Goal: Download file/media

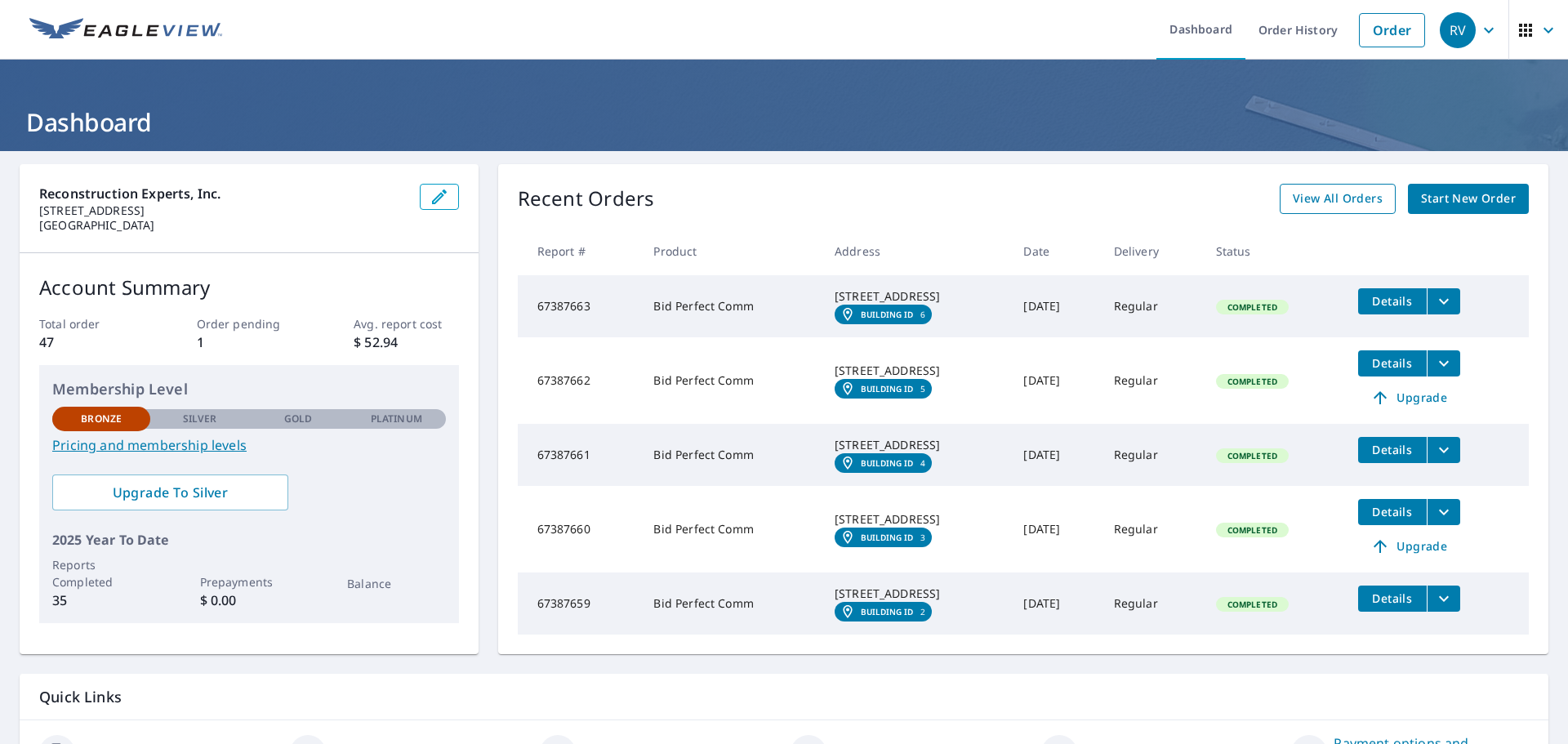
click at [1295, 203] on span "View All Orders" at bounding box center [1338, 199] width 90 height 20
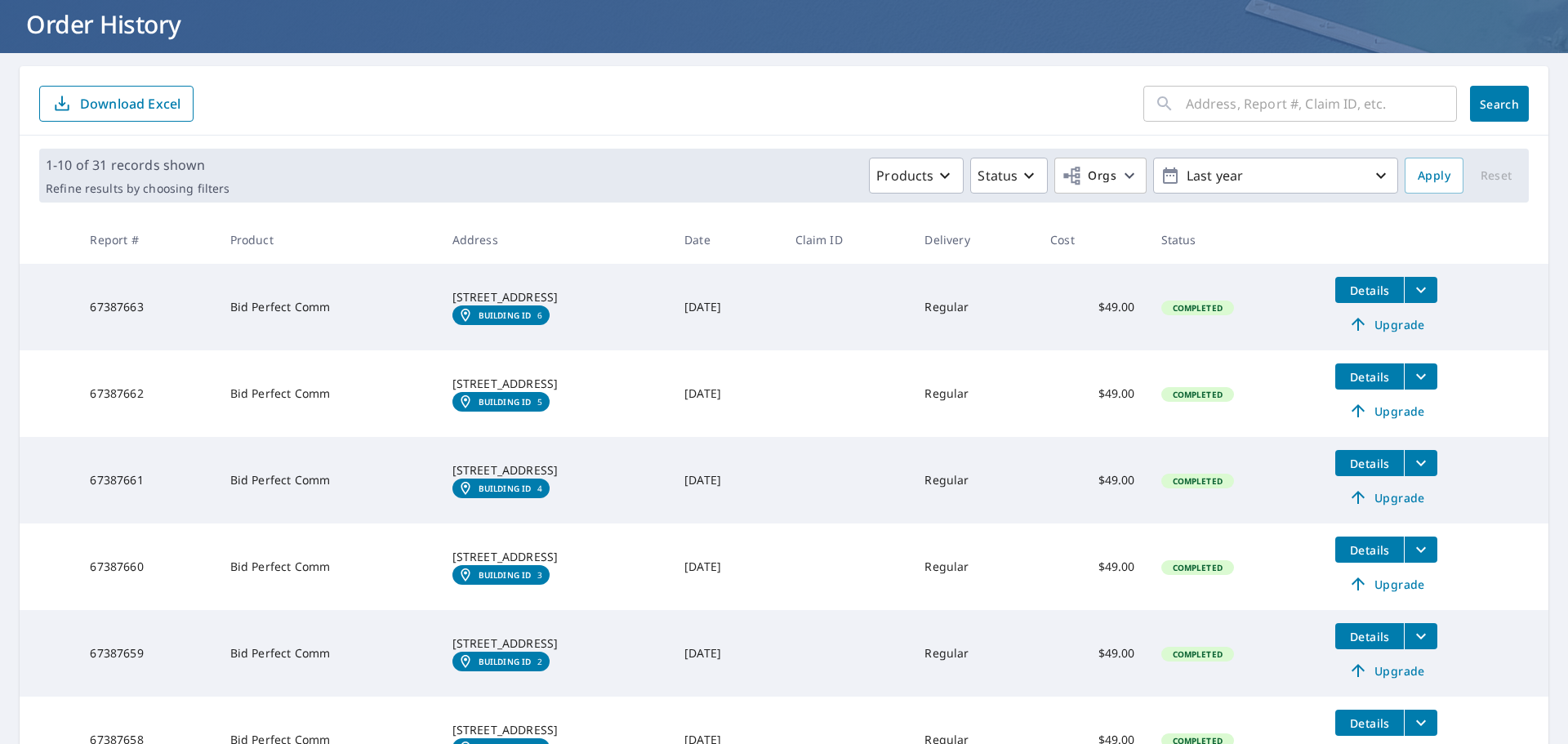
scroll to position [164, 0]
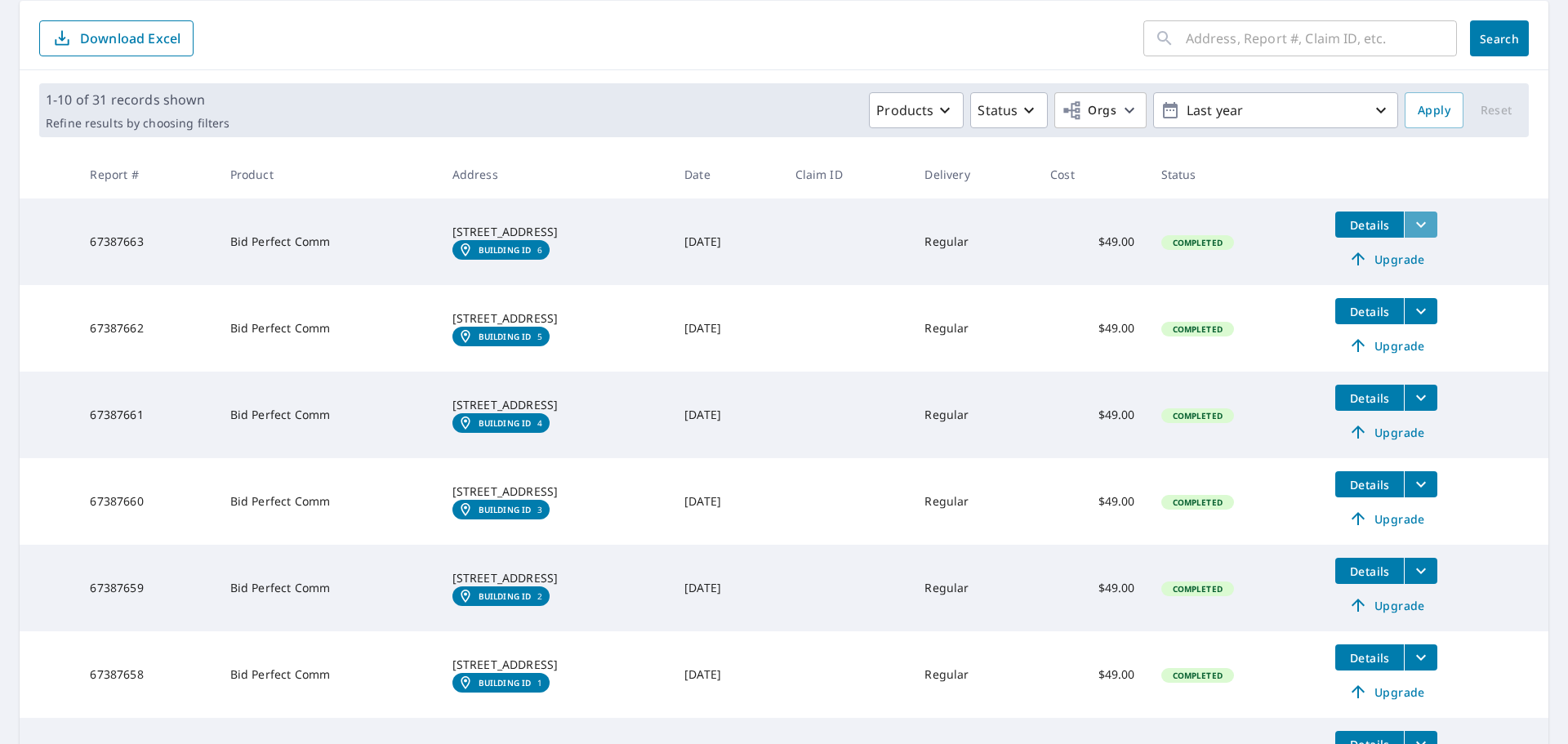
click at [1426, 219] on icon "filesDropdownBtn-67387663" at bounding box center [1421, 224] width 19 height 19
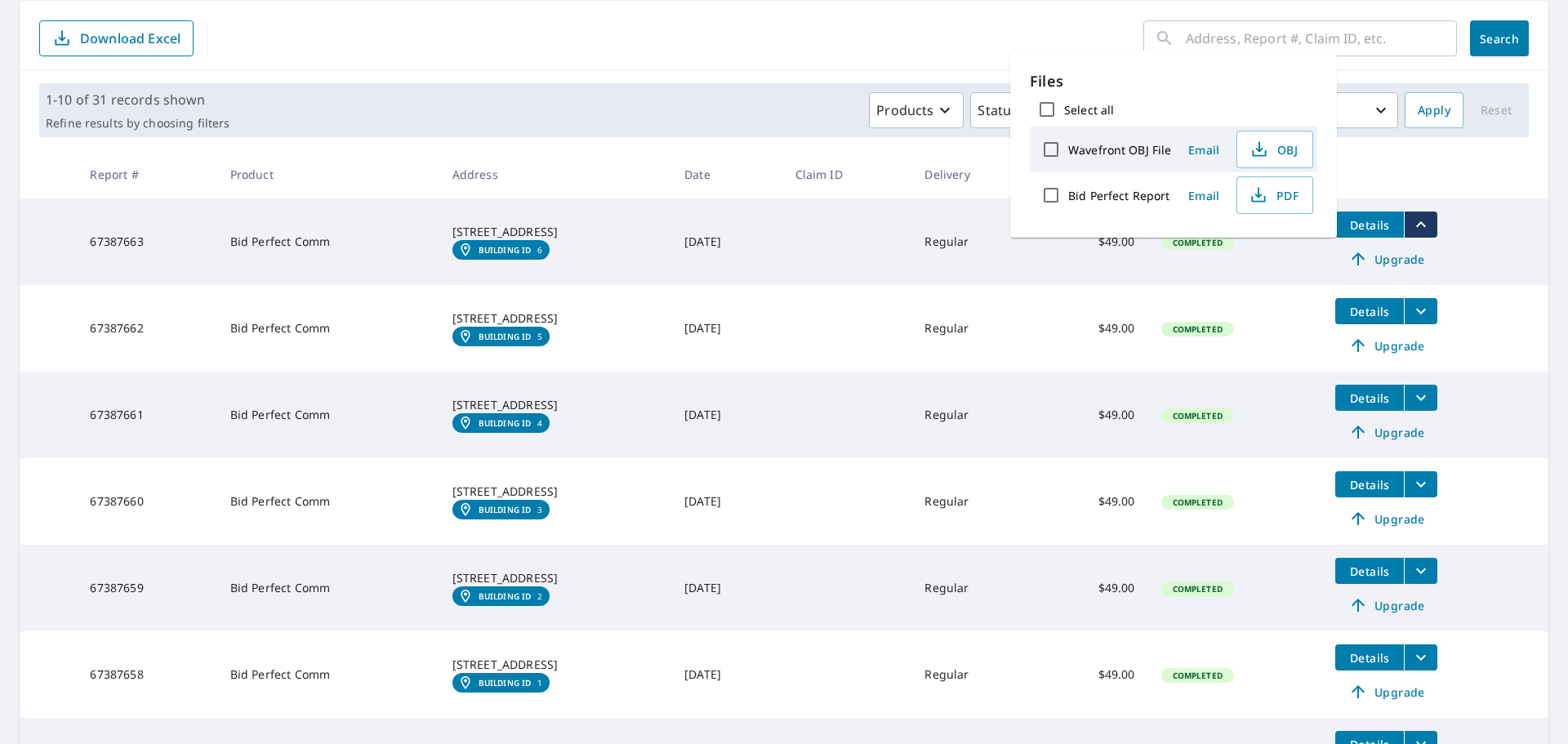
click at [1098, 150] on label "Wavefront OBJ File" at bounding box center [1119, 150] width 103 height 16
click at [1068, 150] on input "Wavefront OBJ File" at bounding box center [1051, 149] width 34 height 34
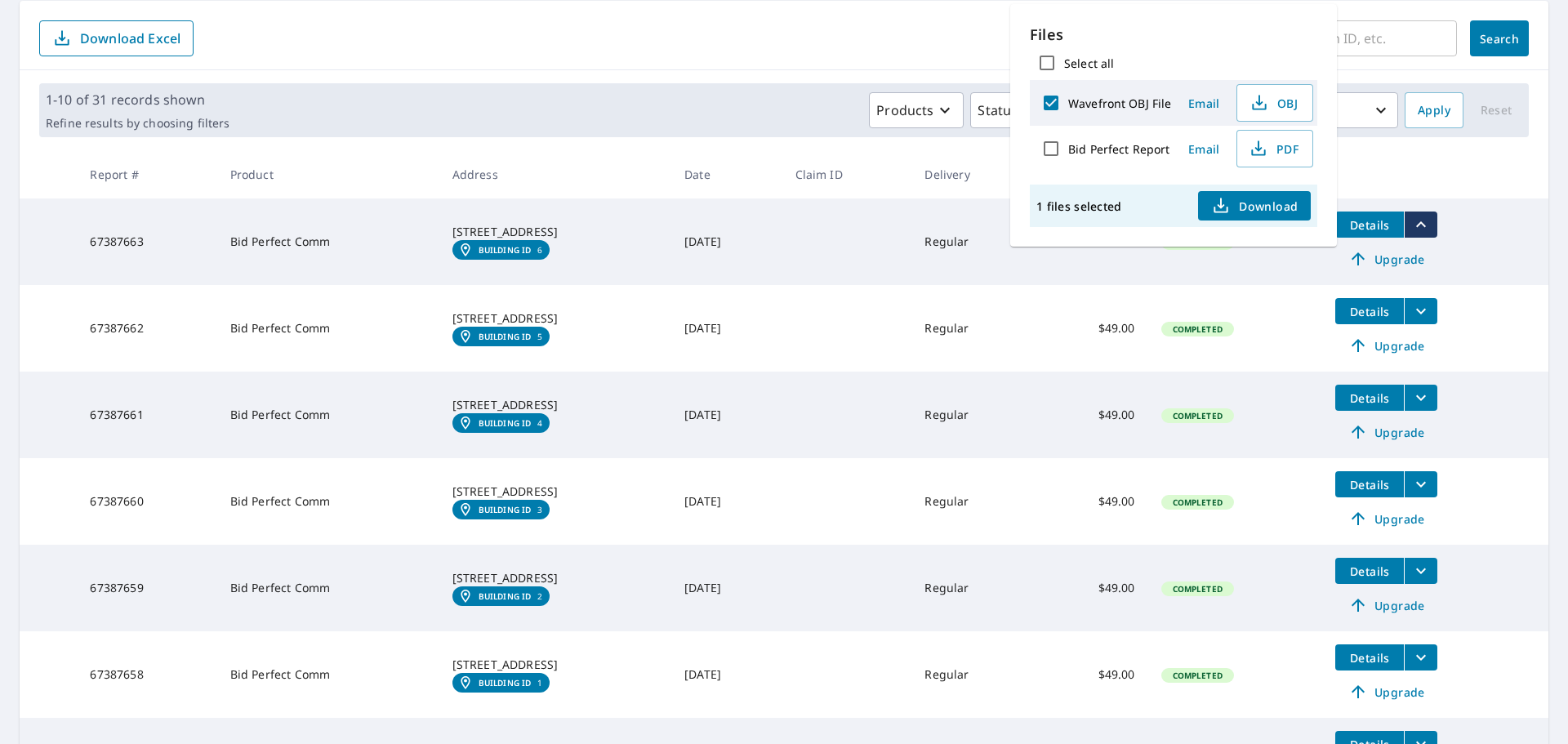
click at [1251, 202] on span "Download" at bounding box center [1255, 205] width 87 height 19
click at [1039, 99] on input "Wavefront OBJ File" at bounding box center [1051, 103] width 34 height 34
checkbox input "false"
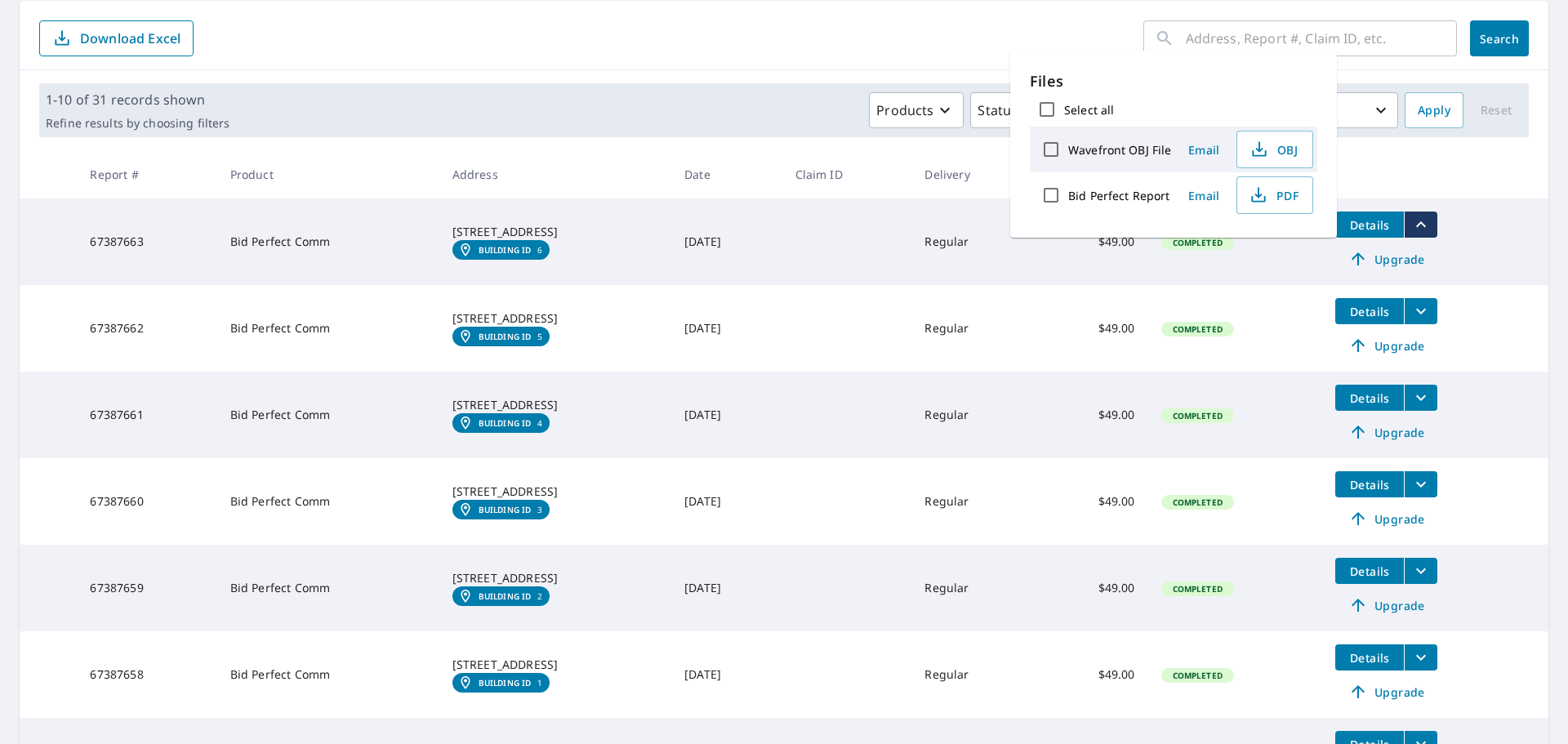
click at [782, 228] on td "[DATE]" at bounding box center [726, 242] width 110 height 87
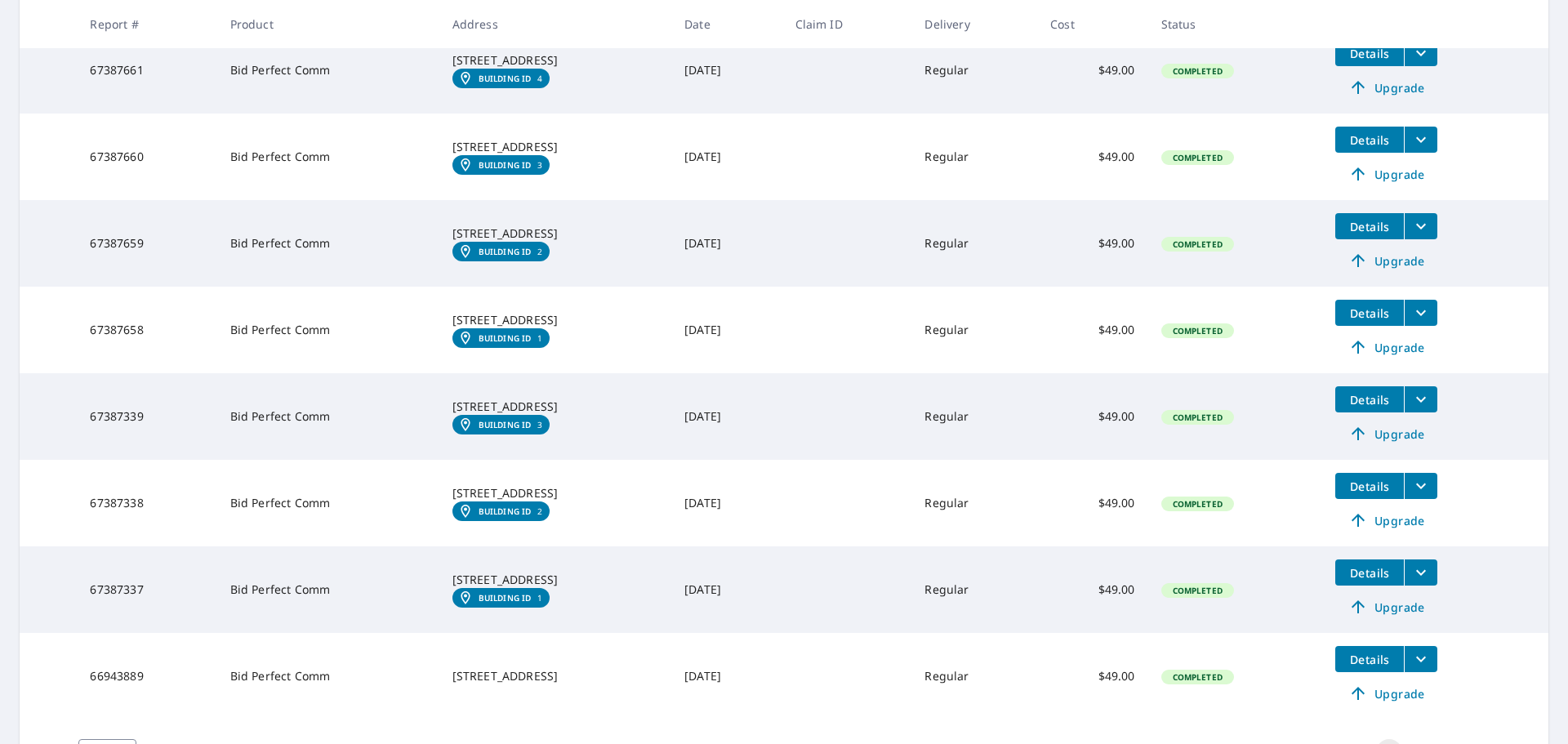
scroll to position [603, 0]
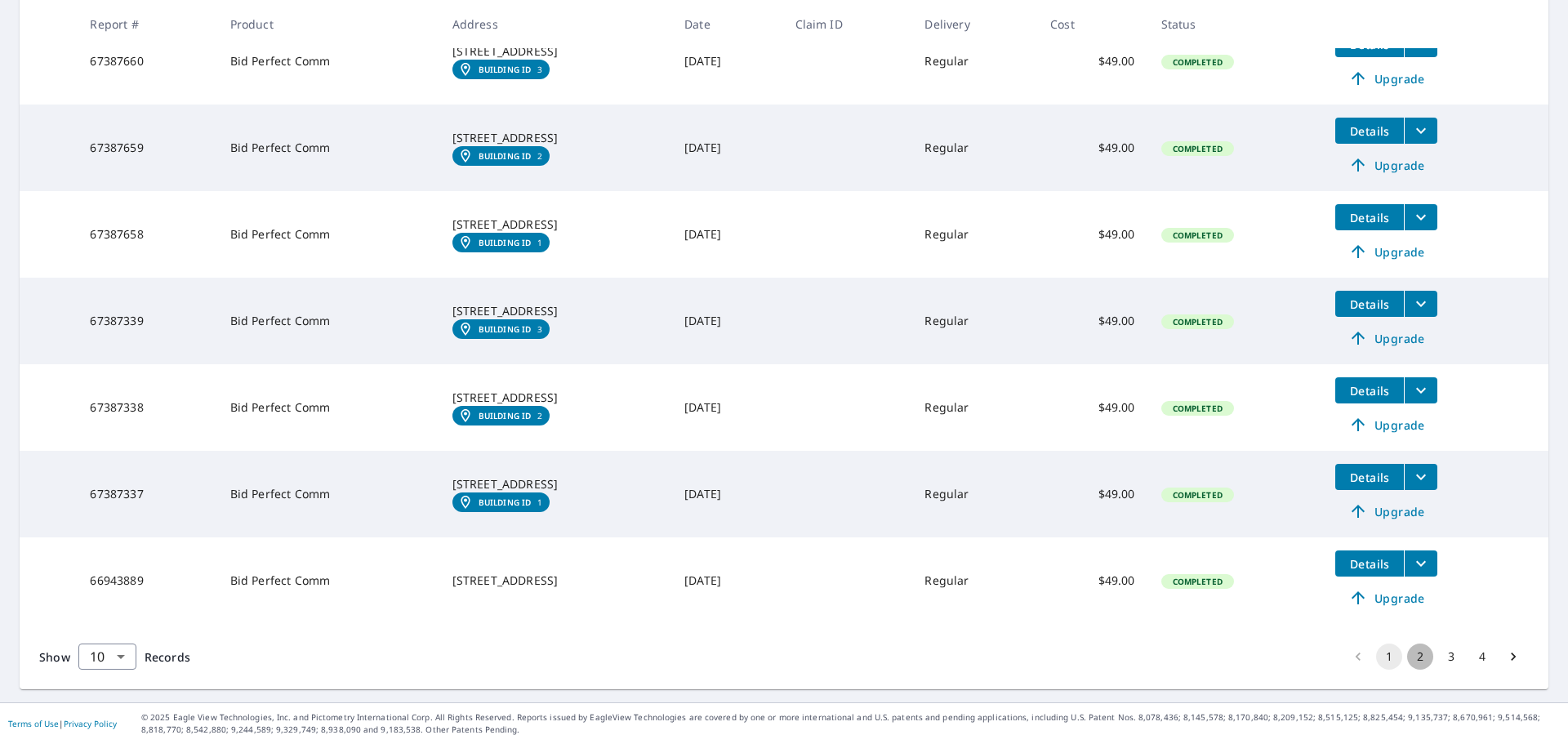
click at [1408, 651] on button "2" at bounding box center [1421, 656] width 26 height 26
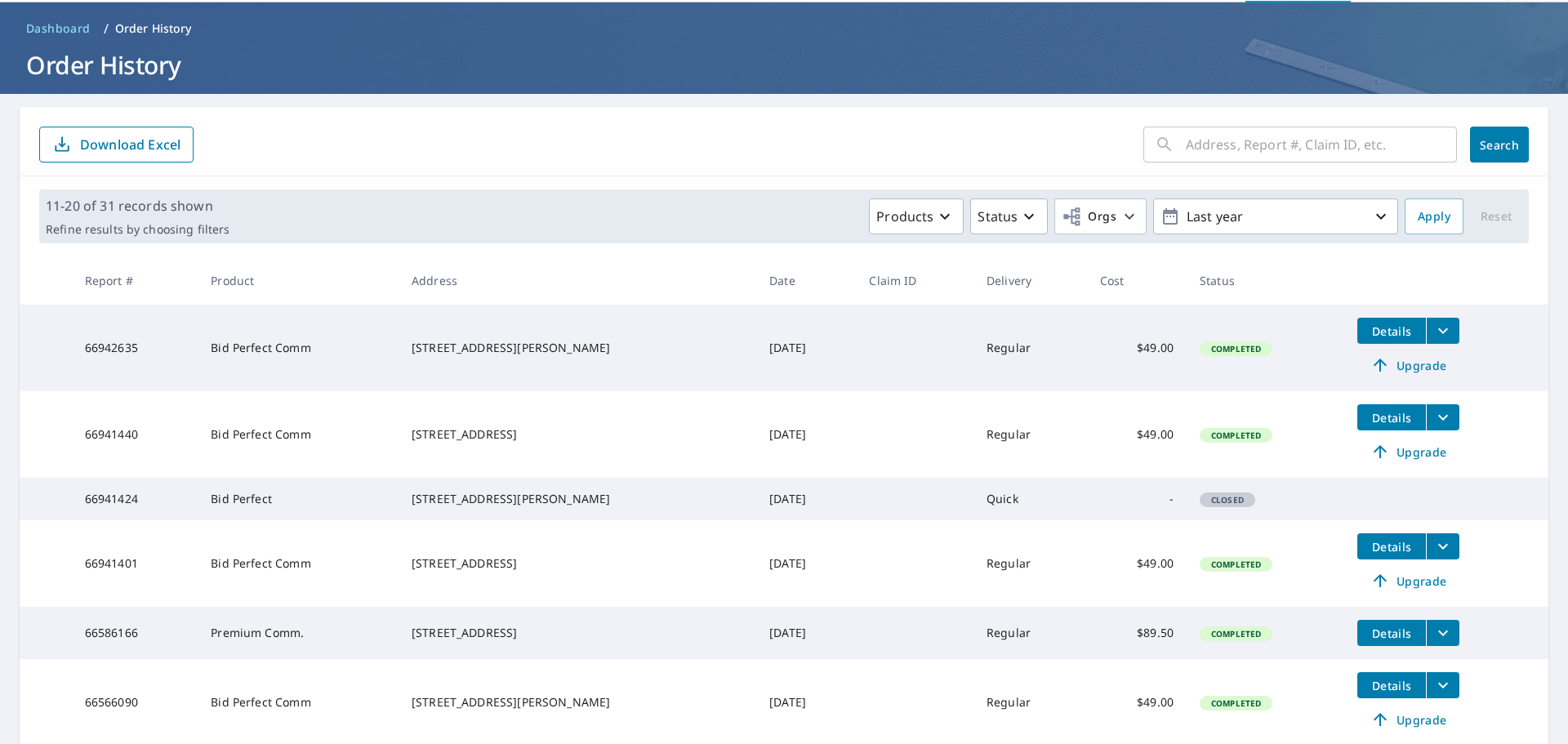
scroll to position [56, 0]
click at [1434, 329] on icon "filesDropdownBtn-66942635" at bounding box center [1443, 331] width 19 height 19
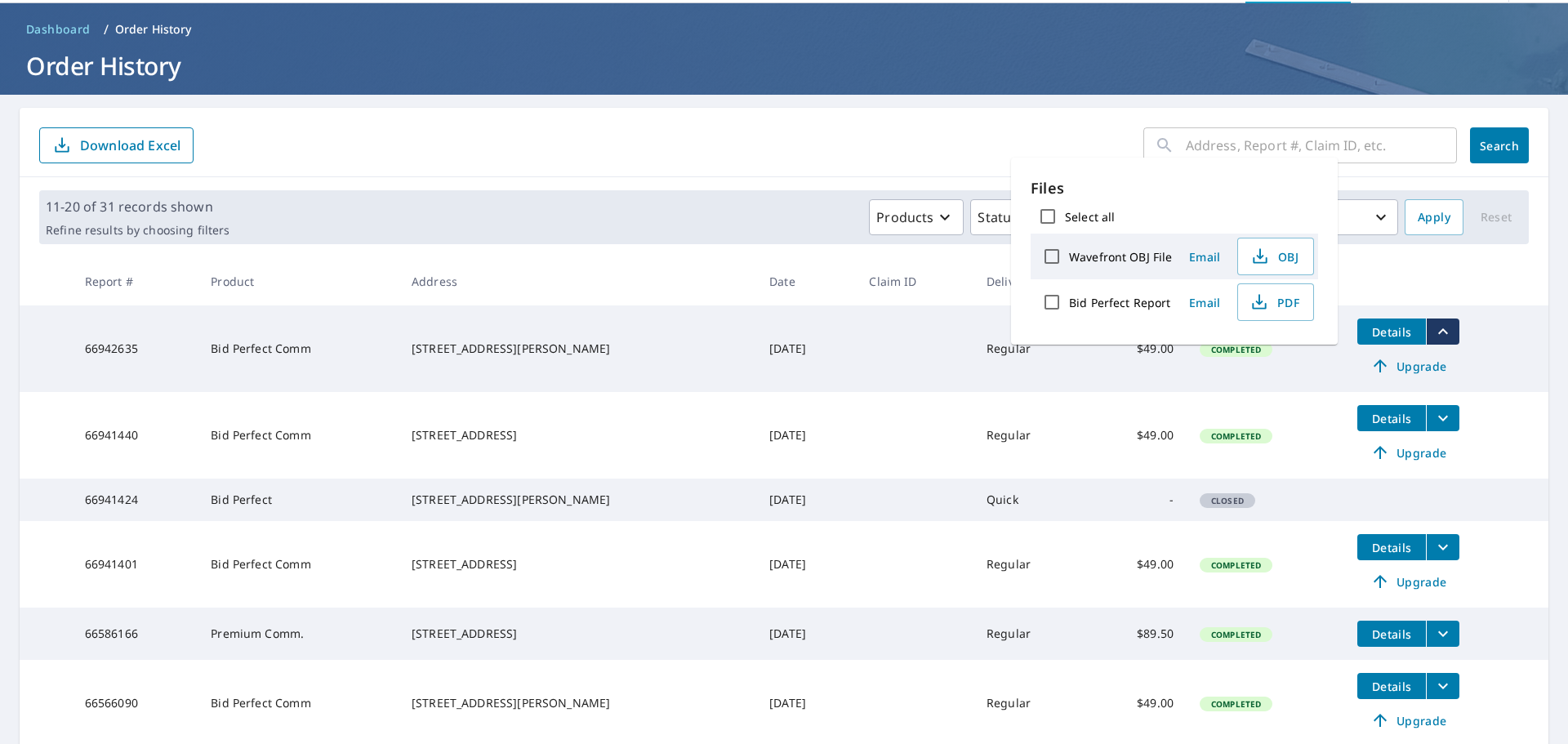
click at [1416, 259] on th at bounding box center [1447, 281] width 205 height 48
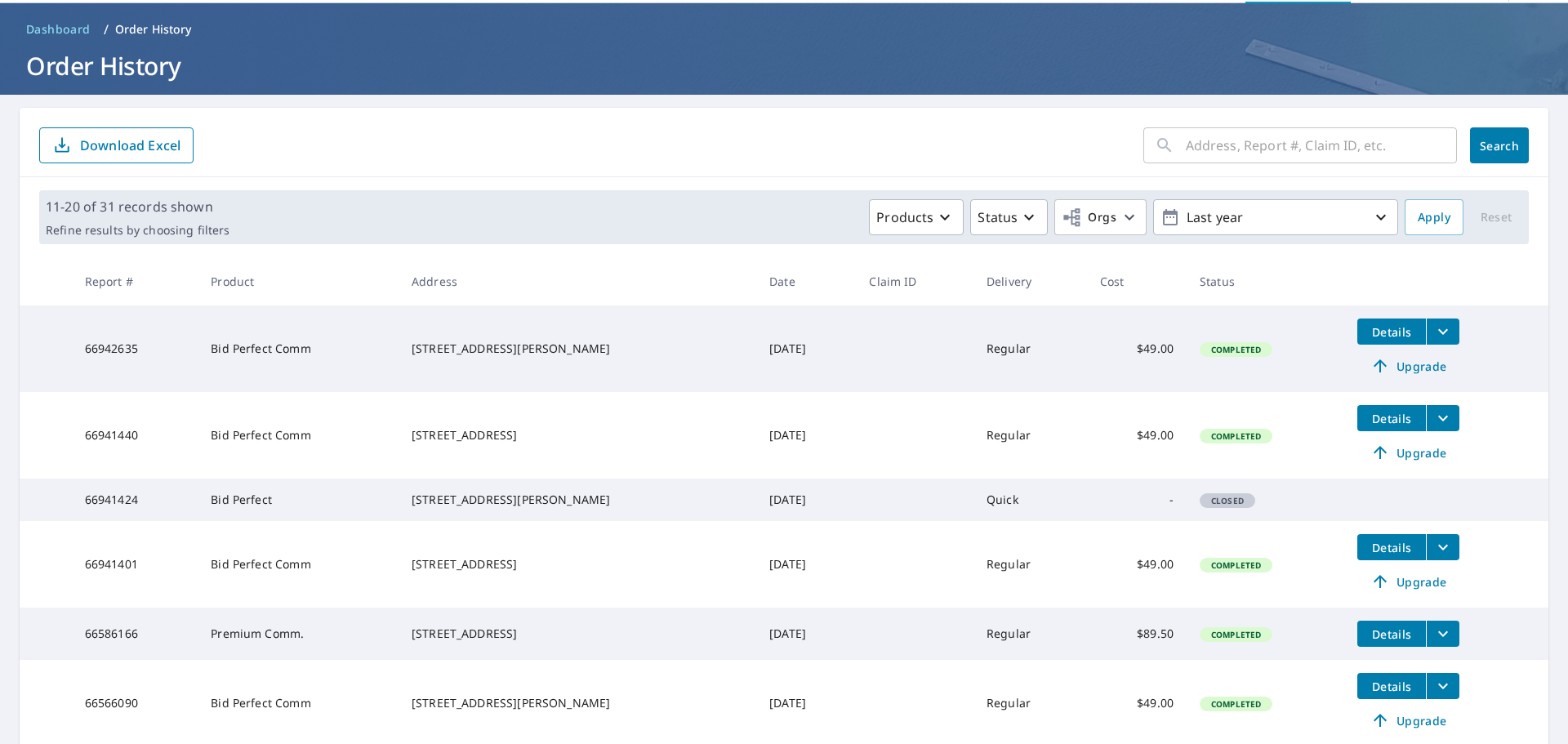
click at [119, 143] on p "Download Excel" at bounding box center [130, 144] width 101 height 18
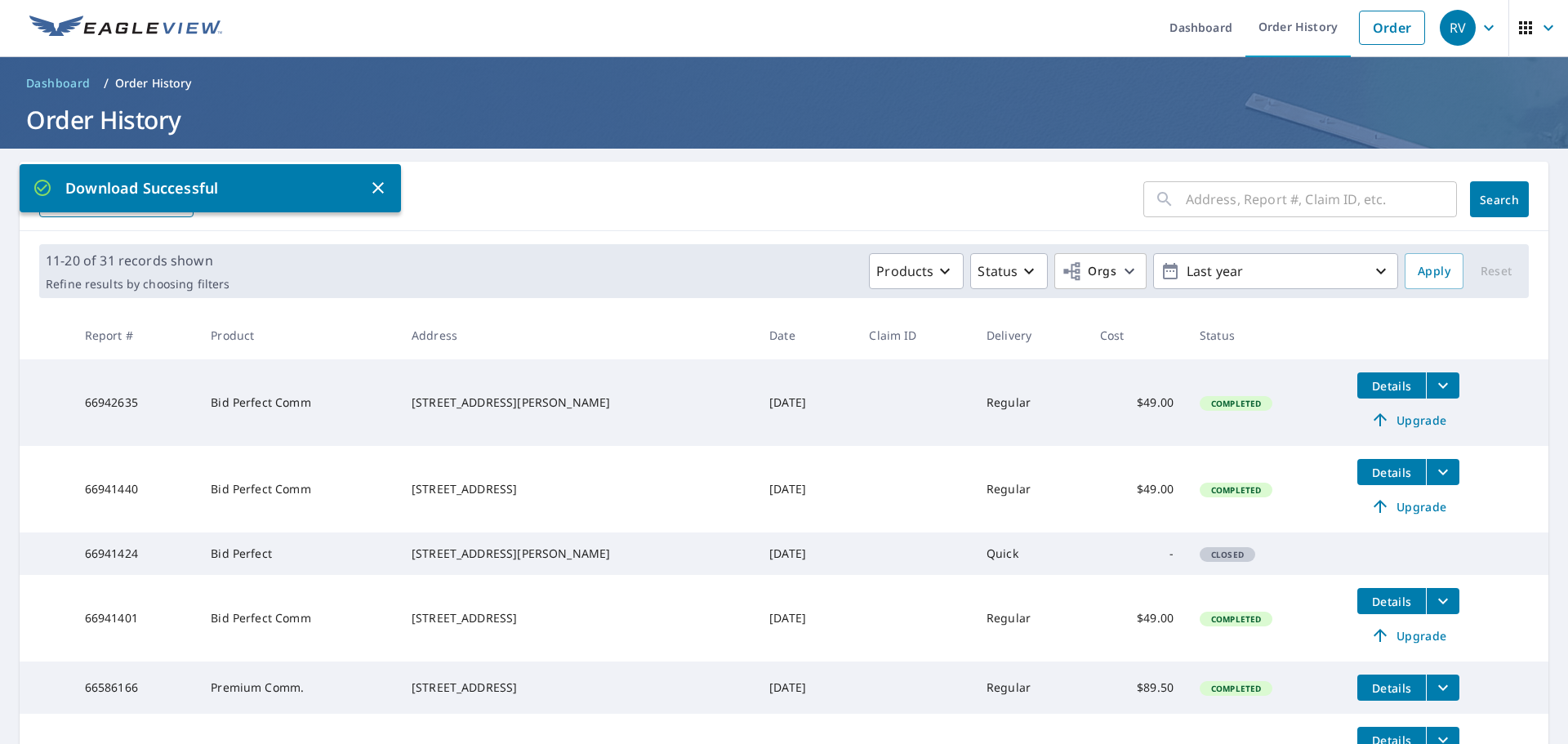
scroll to position [0, 0]
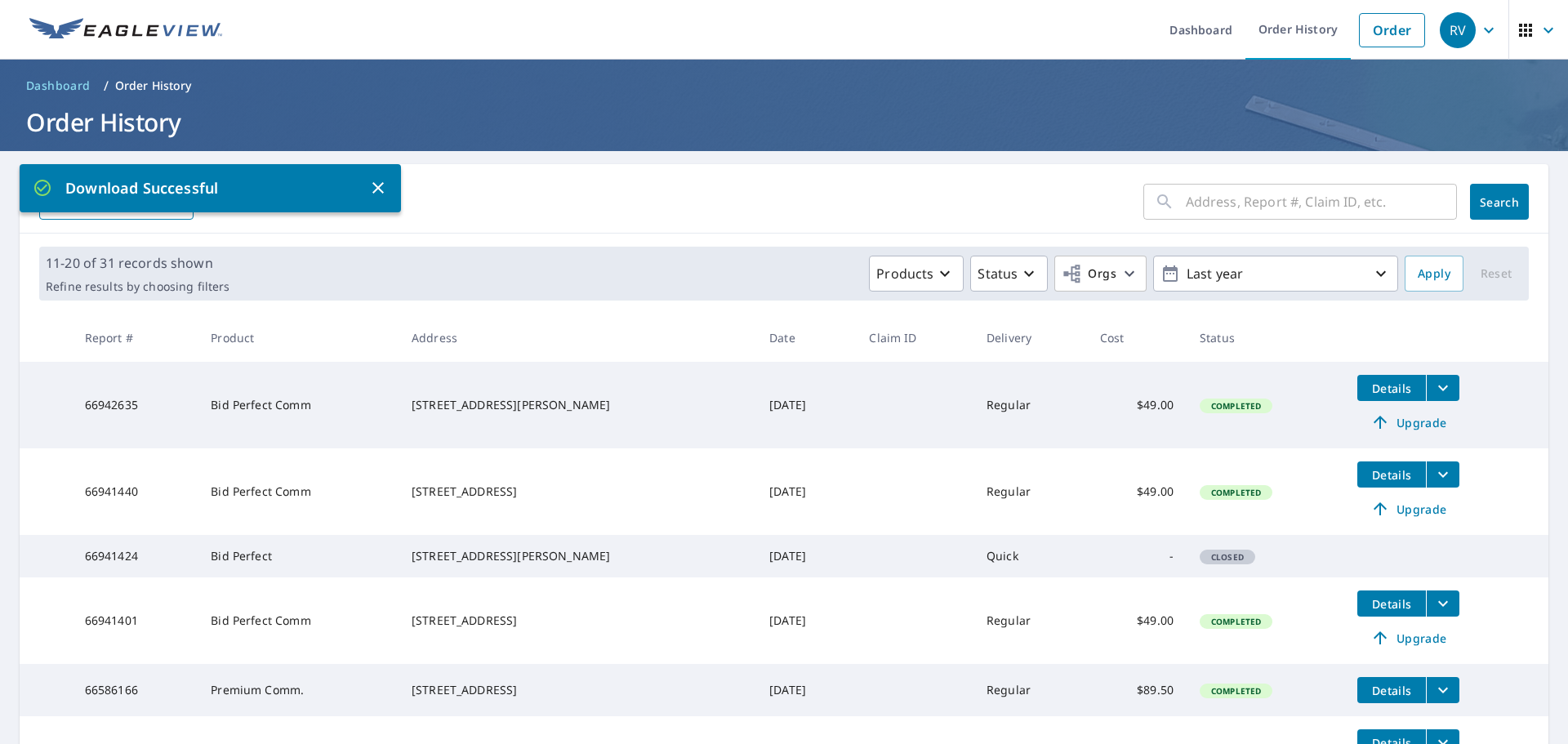
click at [381, 184] on icon "button" at bounding box center [378, 188] width 11 height 11
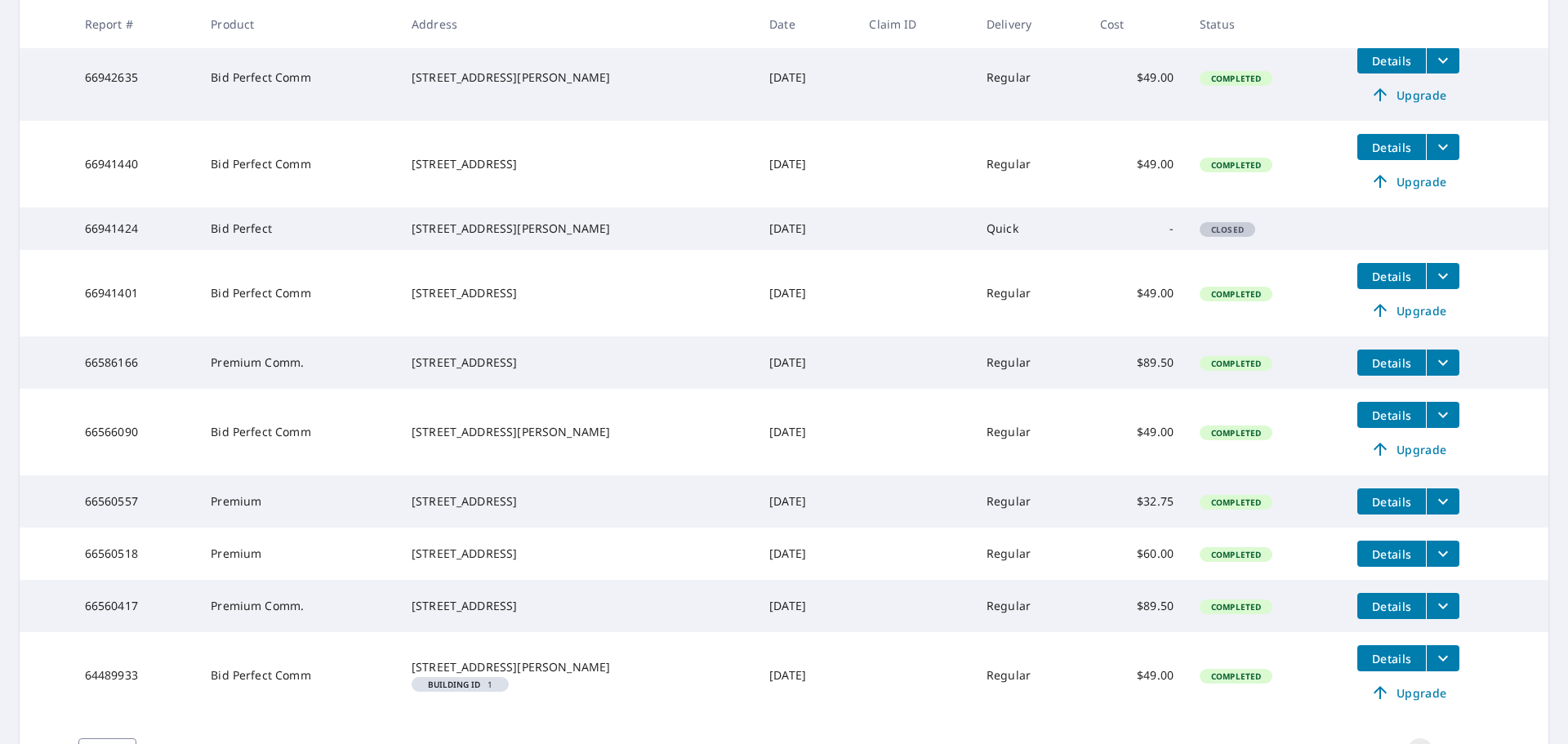
scroll to position [465, 0]
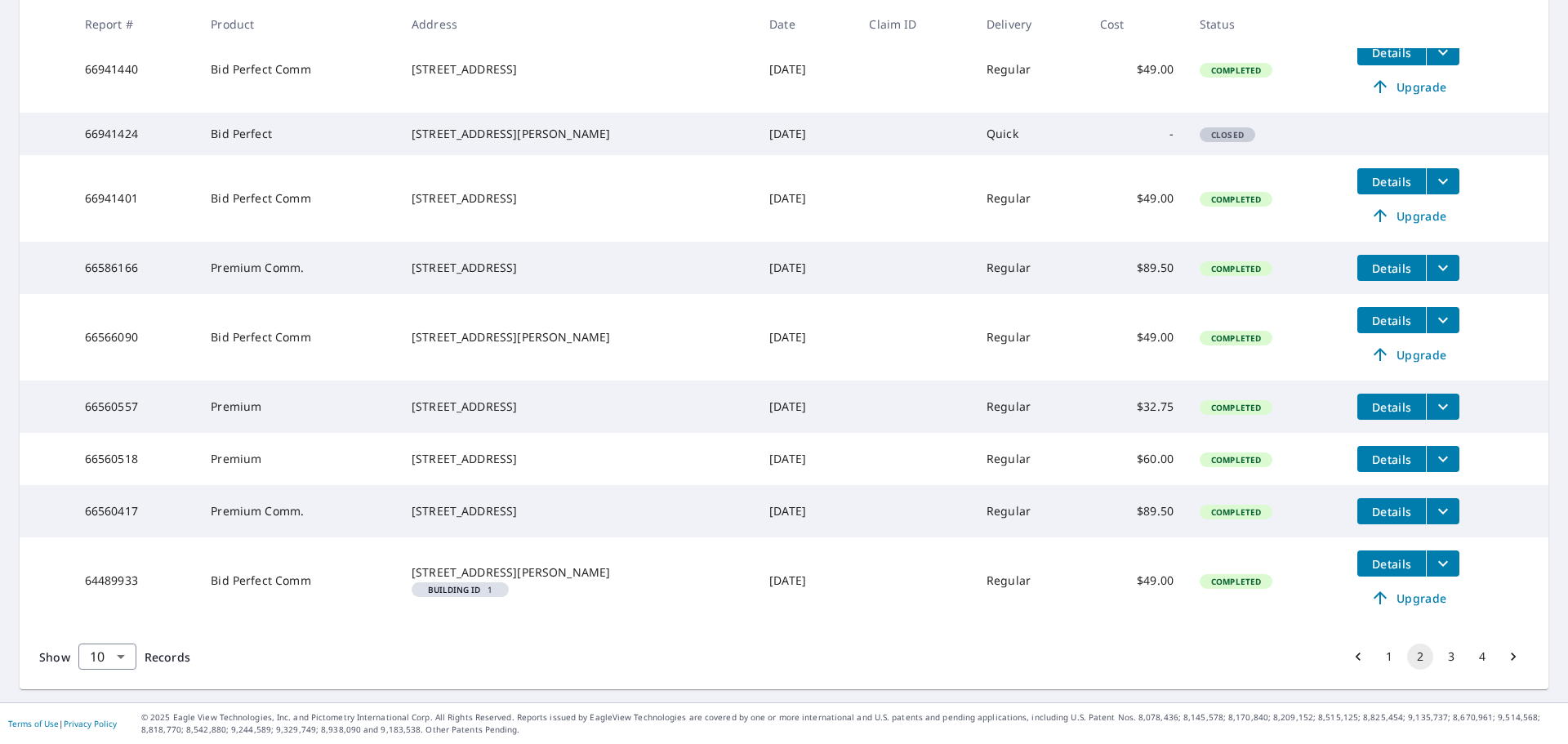
click at [1380, 650] on button "1" at bounding box center [1389, 656] width 26 height 26
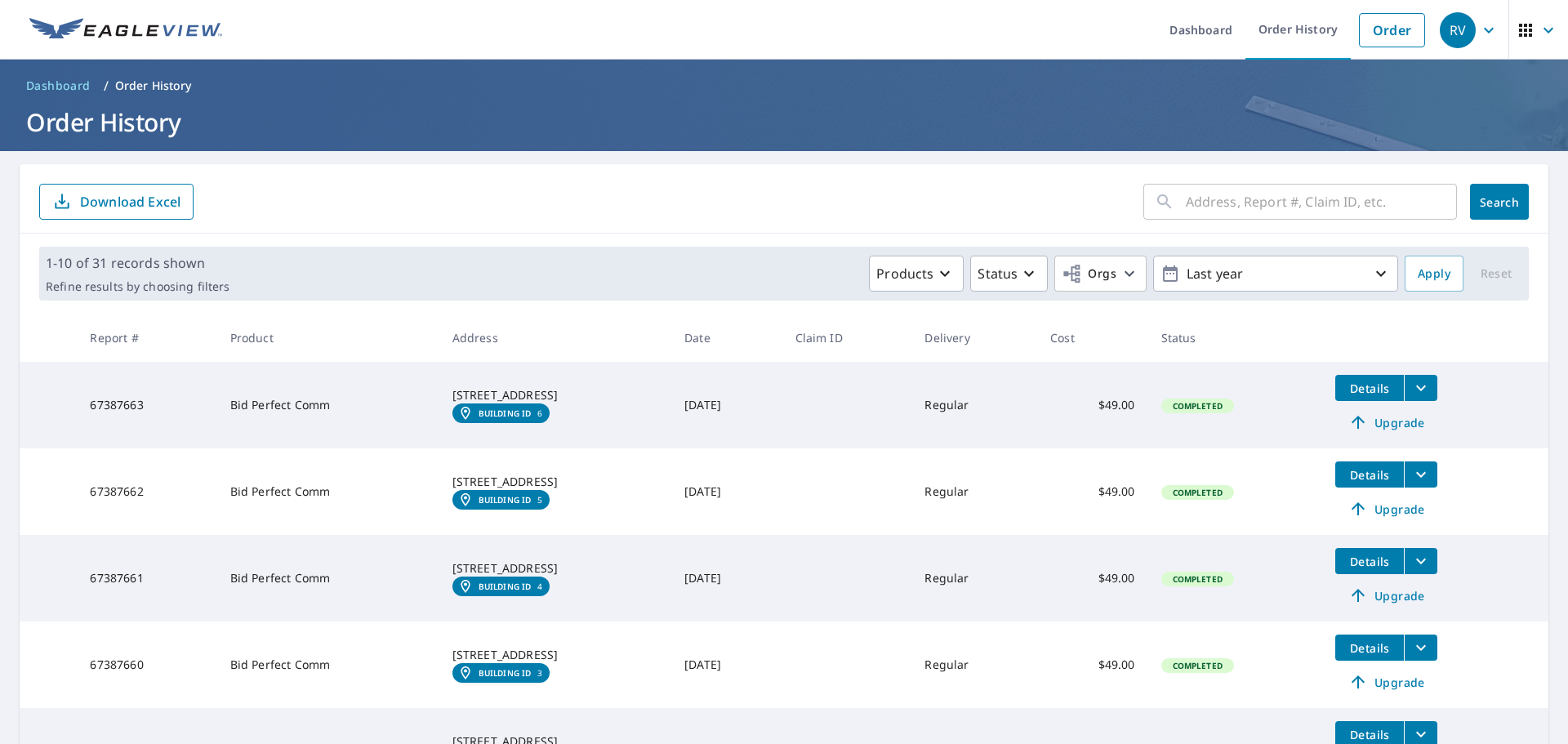
click at [120, 205] on p "Download Excel" at bounding box center [130, 201] width 101 height 18
